Goal: Task Accomplishment & Management: Complete application form

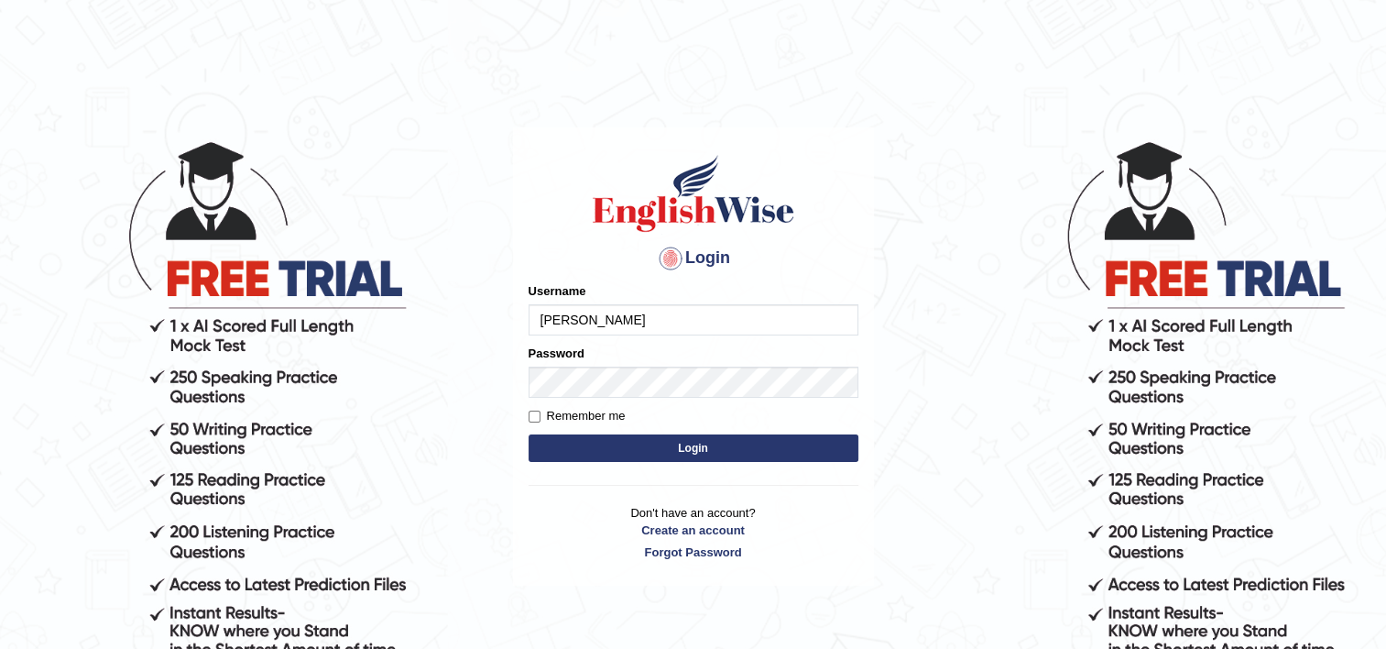
type input "[PERSON_NAME]"
click at [534, 412] on input "Remember me" at bounding box center [535, 416] width 12 height 12
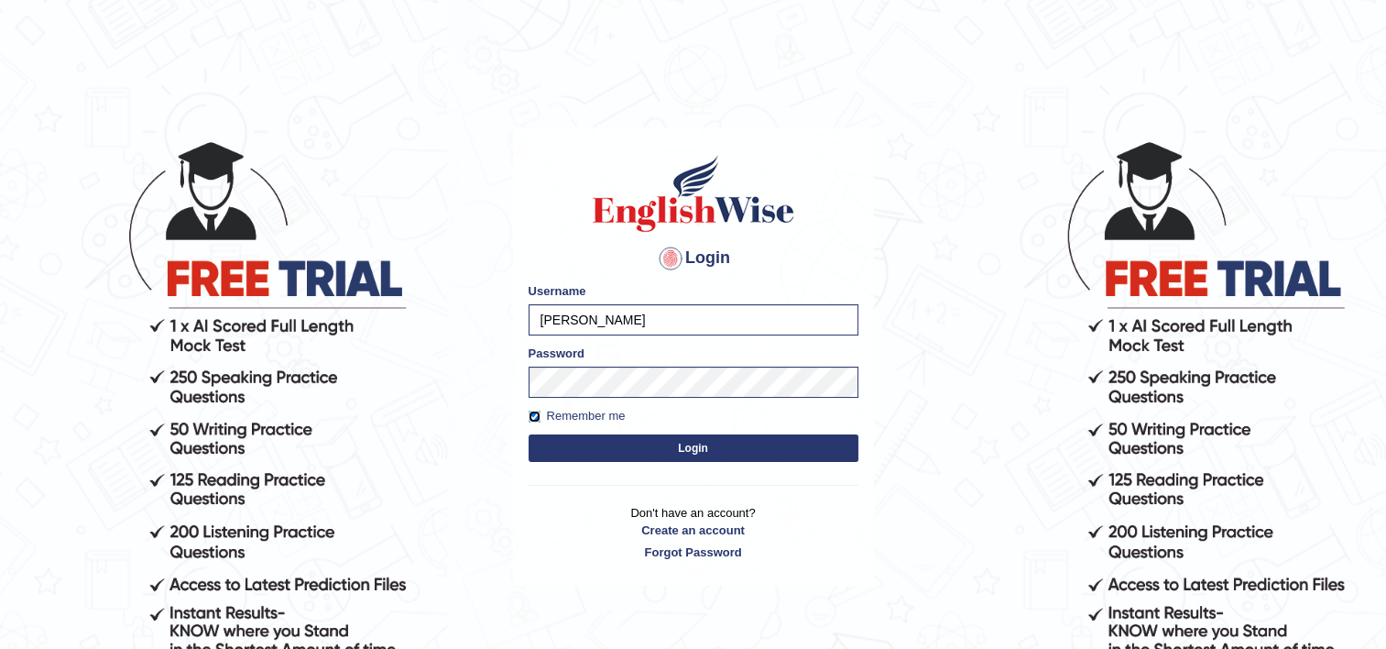
click at [534, 412] on input "Remember me" at bounding box center [535, 416] width 12 height 12
click at [532, 417] on input "Remember me" at bounding box center [535, 416] width 12 height 12
checkbox input "false"
click at [742, 458] on button "Login" at bounding box center [694, 447] width 330 height 27
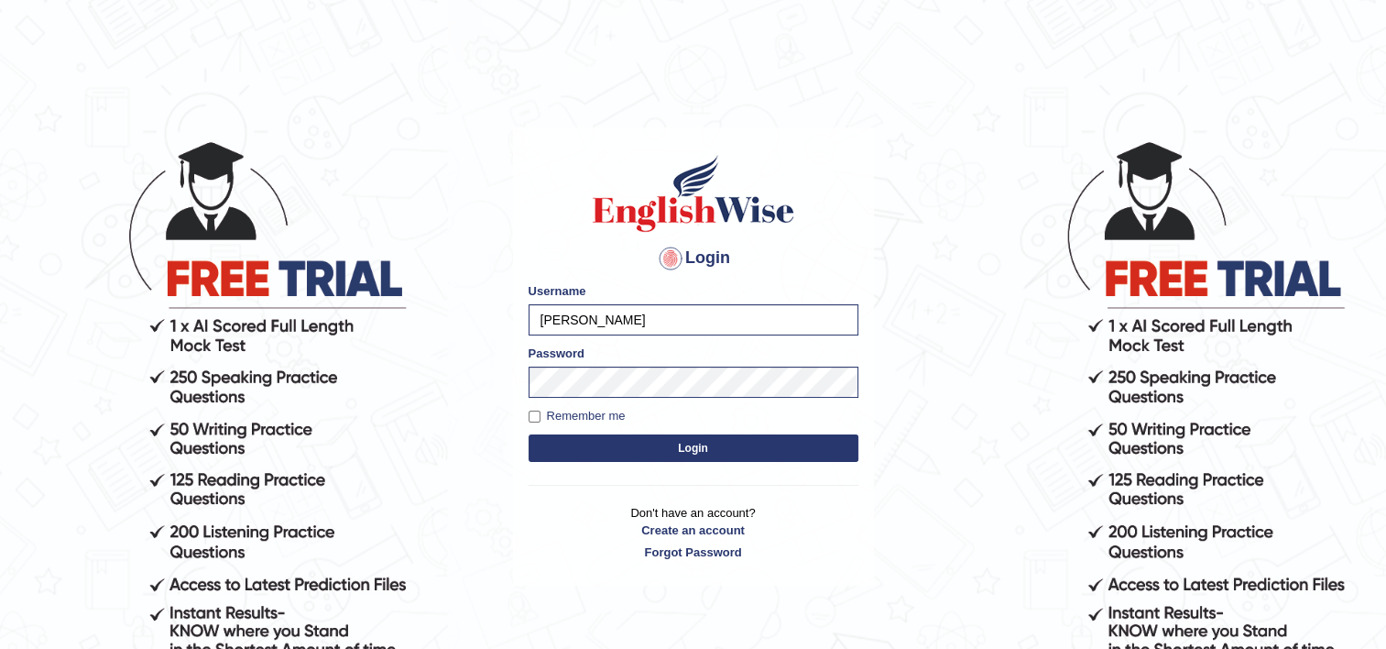
click at [722, 453] on button "Login" at bounding box center [694, 447] width 330 height 27
